Goal: Task Accomplishment & Management: Manage account settings

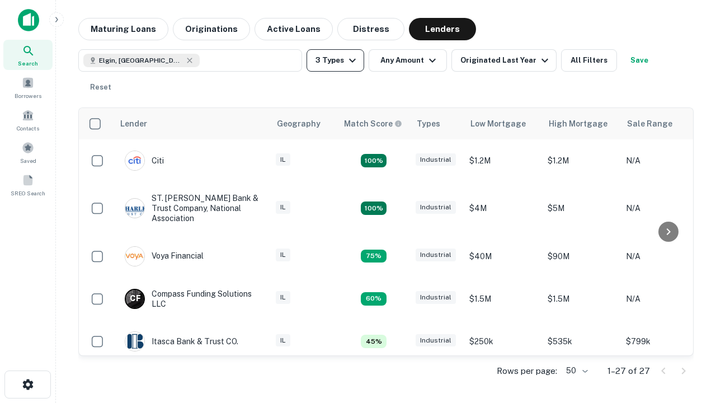
click at [335, 60] on button "3 Types" at bounding box center [335, 60] width 58 height 22
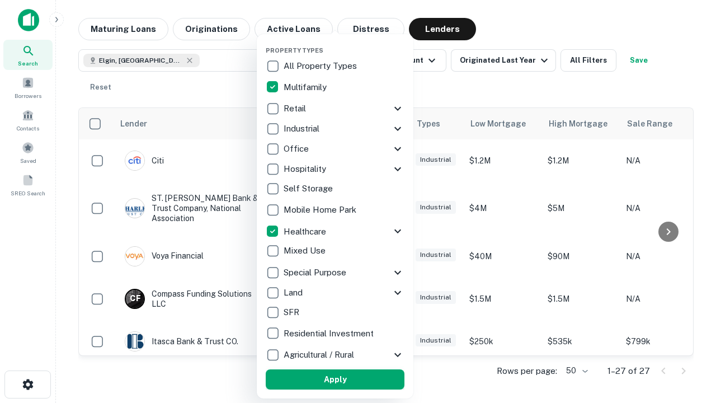
click at [335, 379] on button "Apply" at bounding box center [335, 379] width 139 height 20
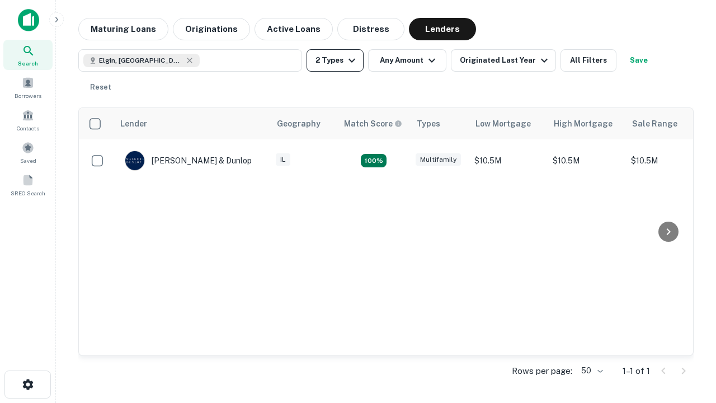
click at [335, 60] on button "2 Types" at bounding box center [334, 60] width 57 height 22
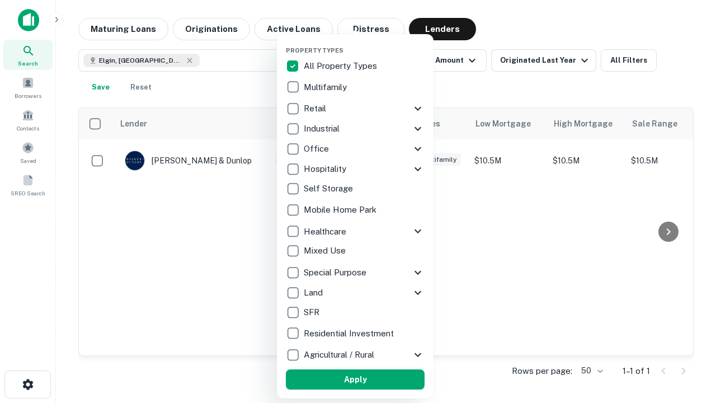
click at [355, 379] on button "Apply" at bounding box center [355, 379] width 139 height 20
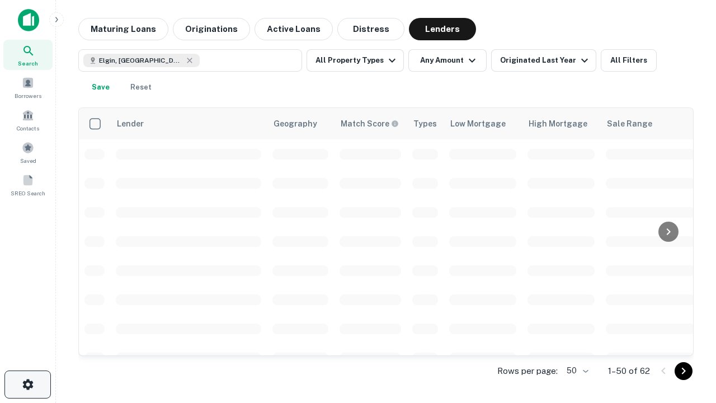
click at [27, 384] on icon "button" at bounding box center [27, 383] width 13 height 13
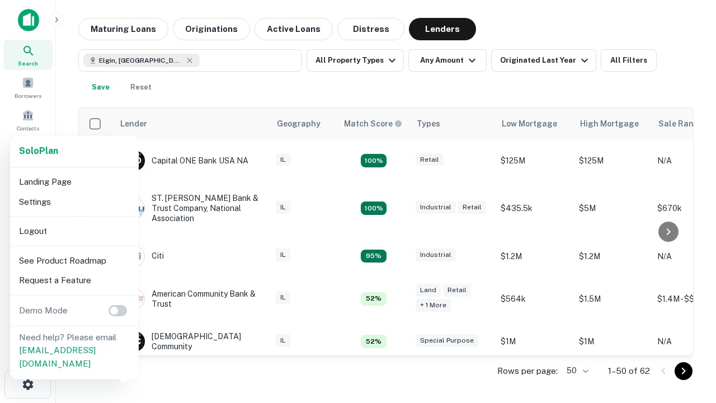
click at [74, 230] on li "Logout" at bounding box center [75, 231] width 120 height 20
